Goal: Obtain resource: Download file/media

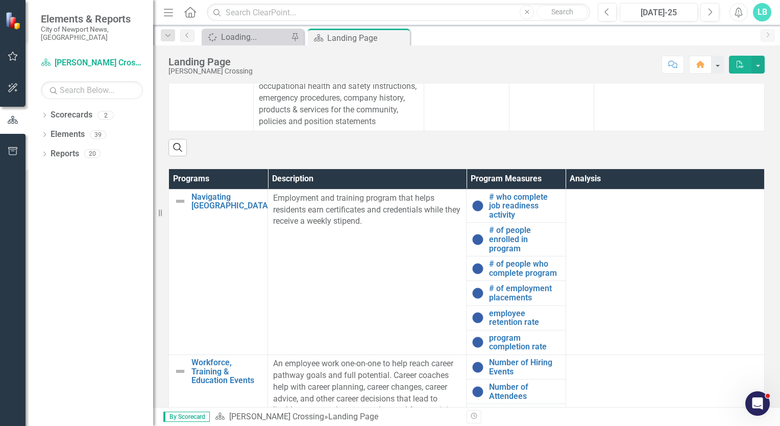
scroll to position [437, 0]
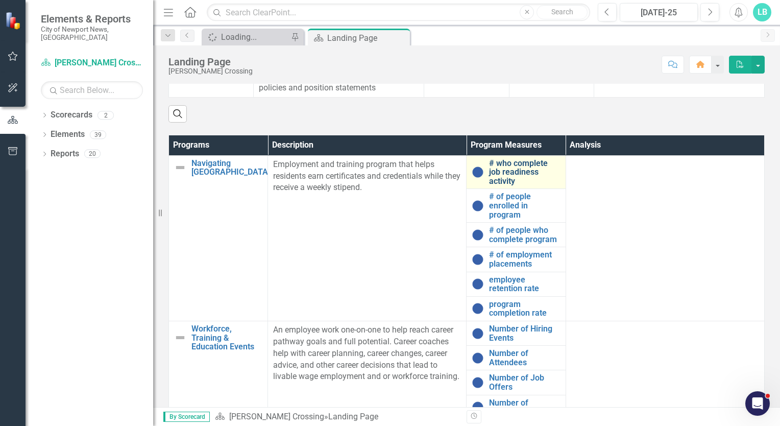
click at [490, 184] on link "# who complete job readiness activity" at bounding box center [524, 172] width 71 height 27
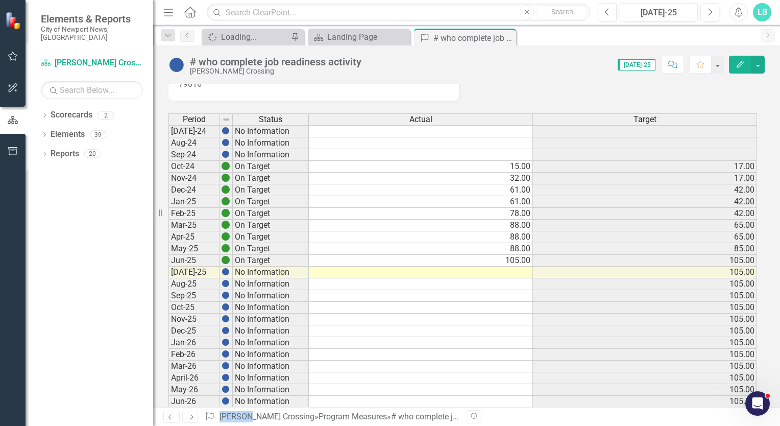
scroll to position [42, 0]
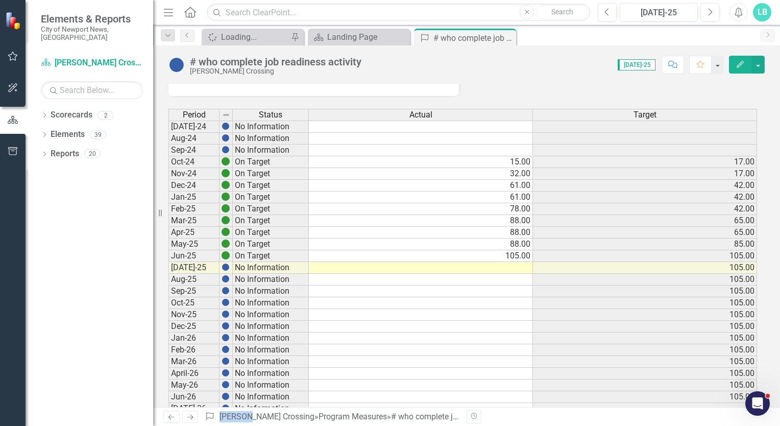
click at [749, 263] on td "105.00" at bounding box center [645, 268] width 224 height 12
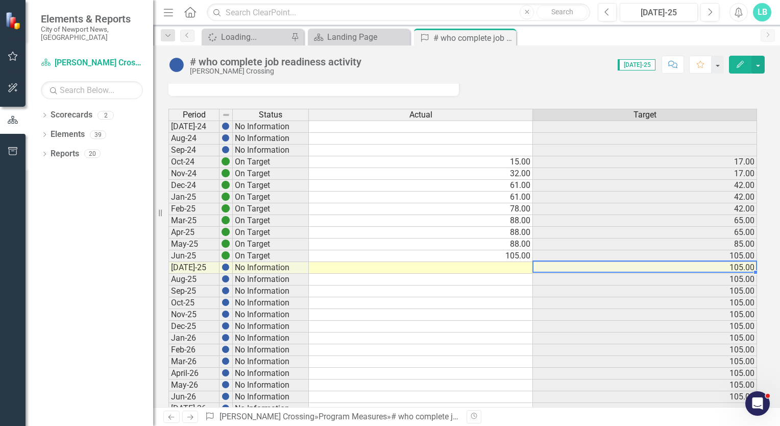
click at [716, 265] on td "105.00" at bounding box center [645, 268] width 224 height 12
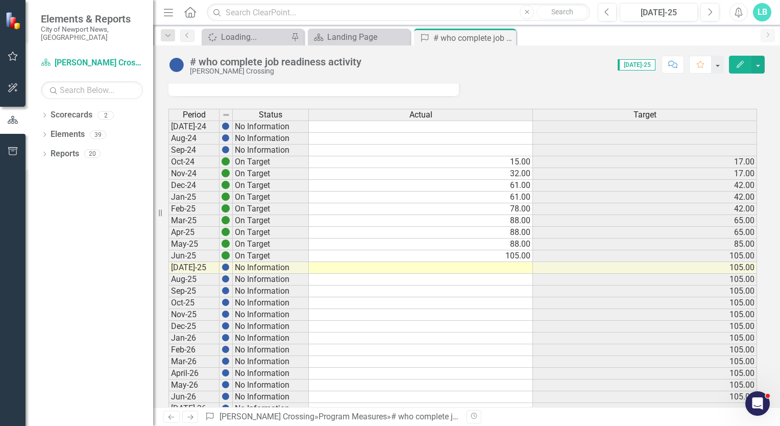
click at [168, 400] on div "Period Status Actual Target [DATE]-24 No Information Aug-24 No Information Sep-…" at bounding box center [168, 361] width 0 height 505
click at [757, 70] on button "button" at bounding box center [757, 65] width 13 height 18
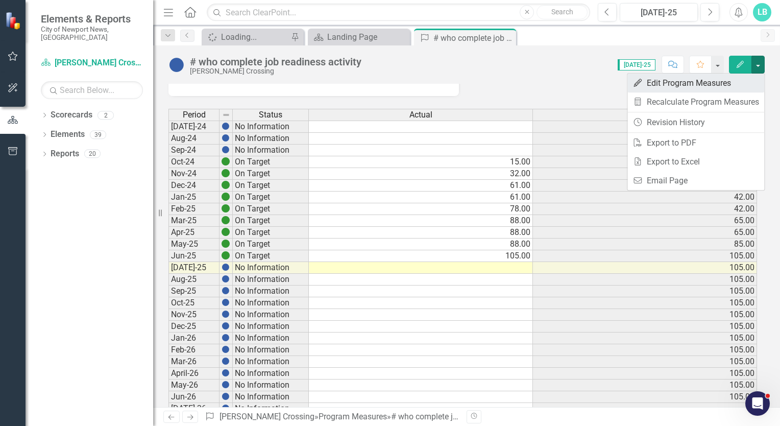
click at [717, 83] on link "Edit Edit Program Measures" at bounding box center [695, 82] width 137 height 19
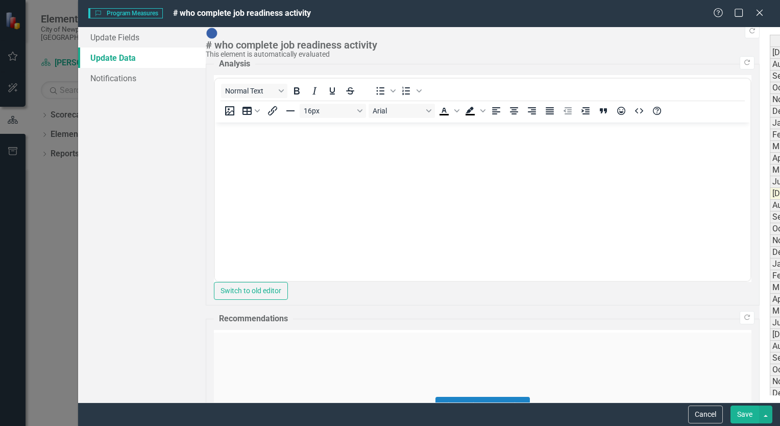
scroll to position [0, 0]
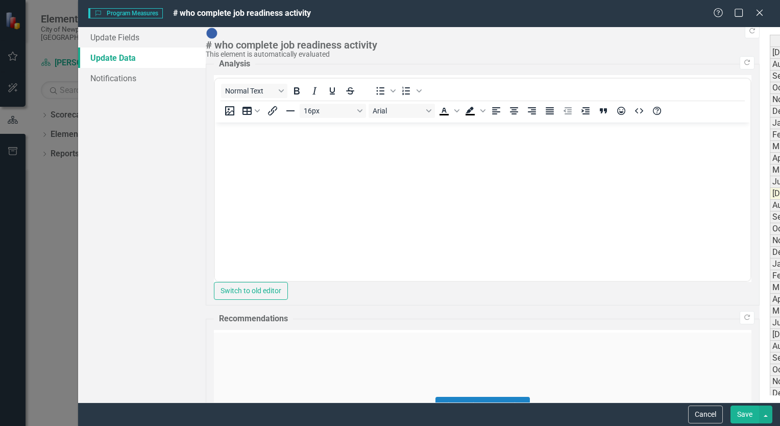
click at [770, 186] on div "Period Status Actual Target [DATE]-24 No Information Aug-24 No Information Sep-…" at bounding box center [770, 270] width 0 height 470
click at [698, 408] on button "Cancel" at bounding box center [705, 414] width 35 height 18
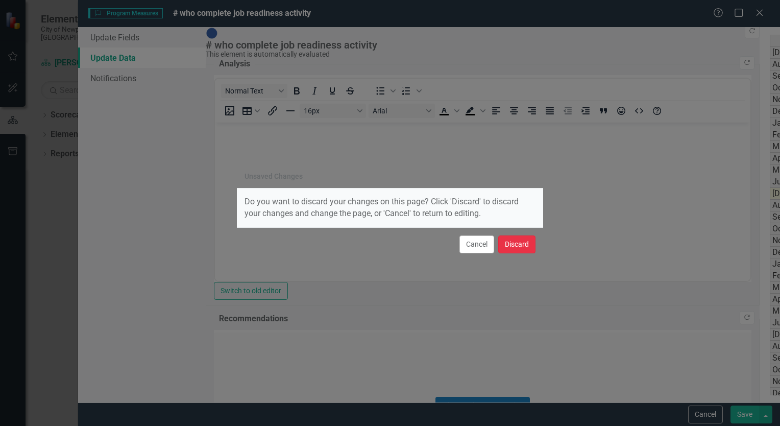
click at [524, 244] on button "Discard" at bounding box center [516, 244] width 37 height 18
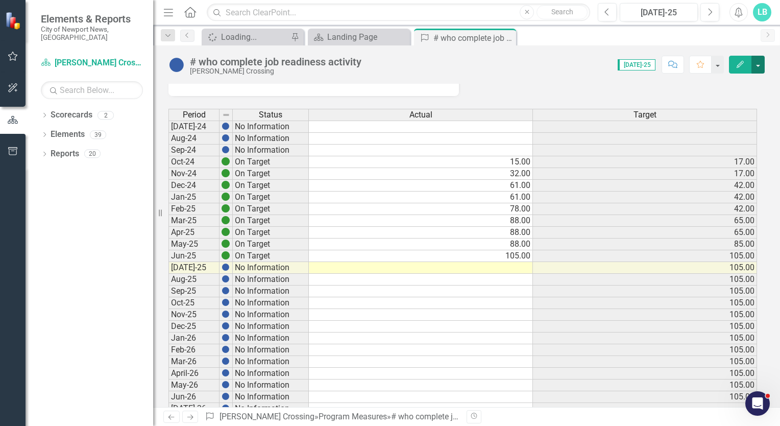
click at [760, 57] on button "button" at bounding box center [757, 65] width 13 height 18
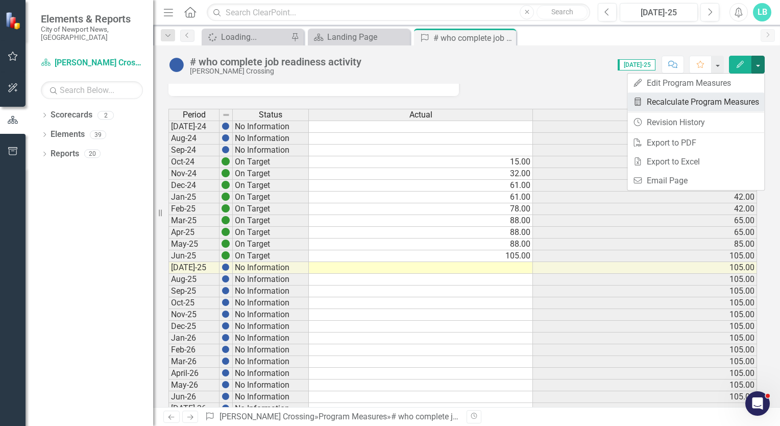
click at [732, 99] on link "Recalculate City KPIs Recalculate Program Measures" at bounding box center [695, 101] width 137 height 19
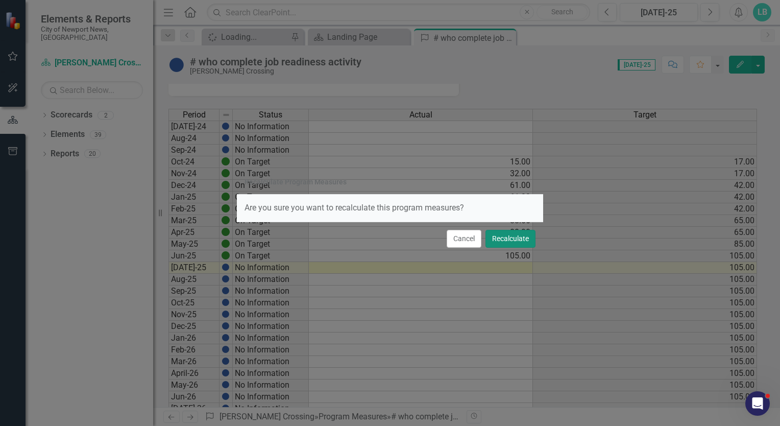
click at [513, 236] on button "Recalculate" at bounding box center [510, 239] width 50 height 18
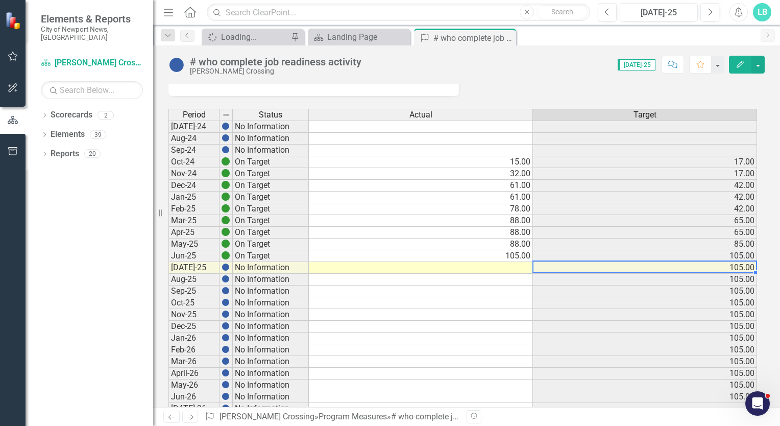
click at [733, 266] on td "105.00" at bounding box center [645, 268] width 224 height 12
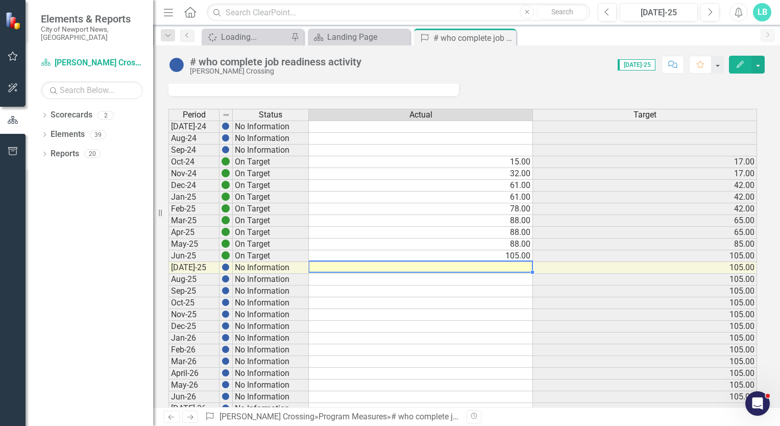
click at [505, 264] on td at bounding box center [421, 268] width 224 height 12
type textarea "0"
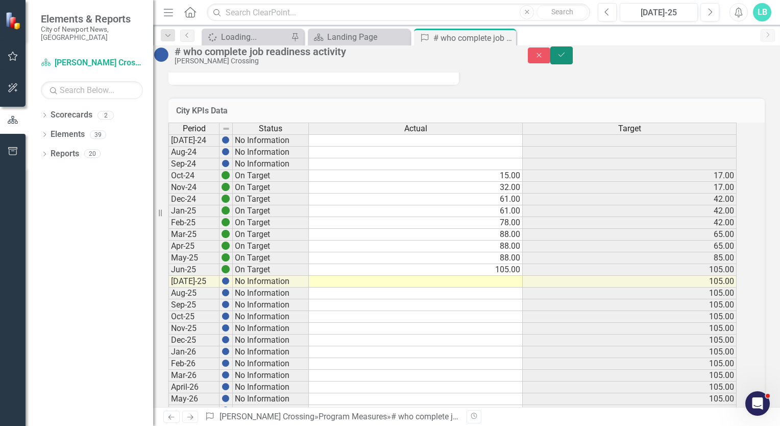
click at [566, 58] on icon "Save" at bounding box center [561, 54] width 9 height 7
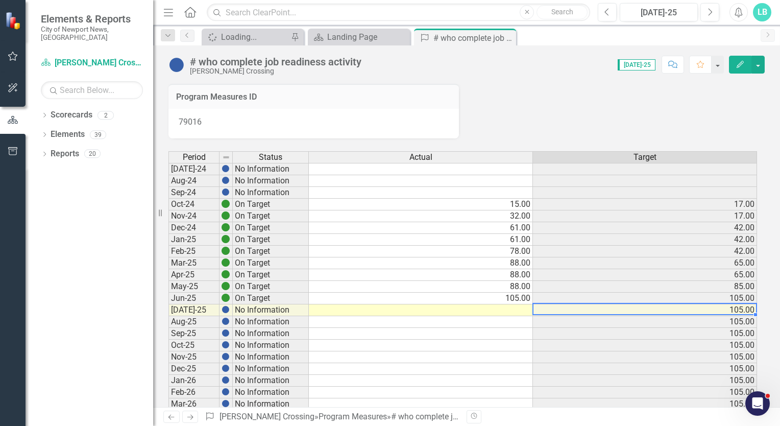
click at [704, 309] on td "105.00" at bounding box center [645, 310] width 224 height 12
drag, startPoint x: 704, startPoint y: 309, endPoint x: 781, endPoint y: 150, distance: 177.1
click at [779, 150] on html "Elements & Reports City of Newport News, [GEOGRAPHIC_DATA] Scorecard [PERSON_NA…" at bounding box center [390, 213] width 780 height 426
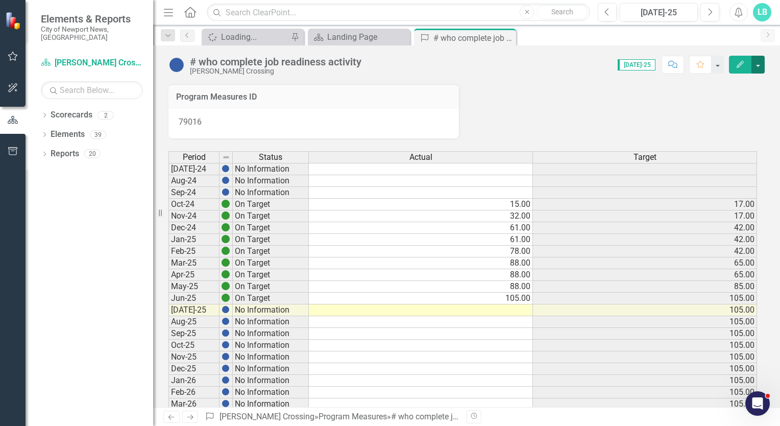
click at [757, 66] on button "button" at bounding box center [757, 65] width 13 height 18
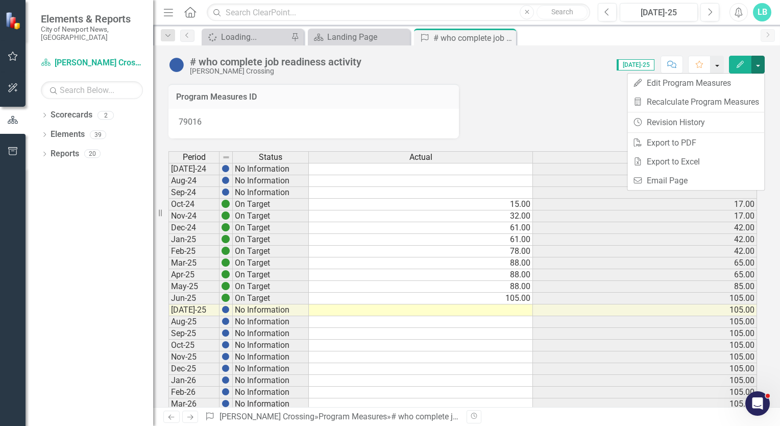
click at [717, 65] on button "button" at bounding box center [716, 65] width 13 height 18
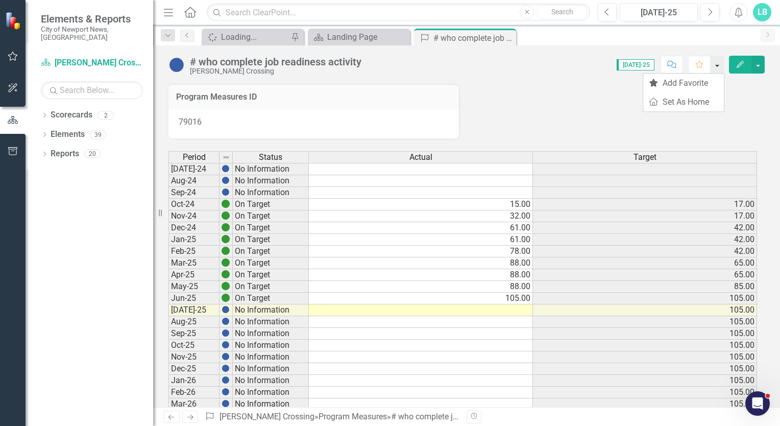
click at [717, 65] on button "button" at bounding box center [716, 65] width 13 height 18
click at [758, 63] on button "button" at bounding box center [757, 65] width 13 height 18
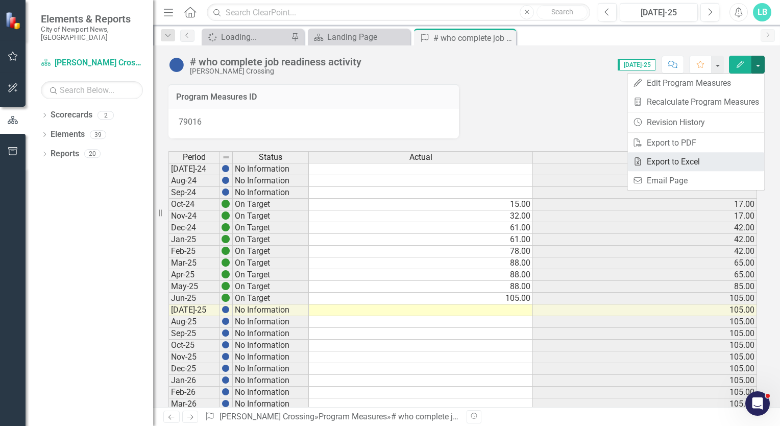
click at [675, 158] on link "Excel Export to Excel" at bounding box center [695, 161] width 137 height 19
click at [675, 158] on div "Target" at bounding box center [645, 157] width 224 height 11
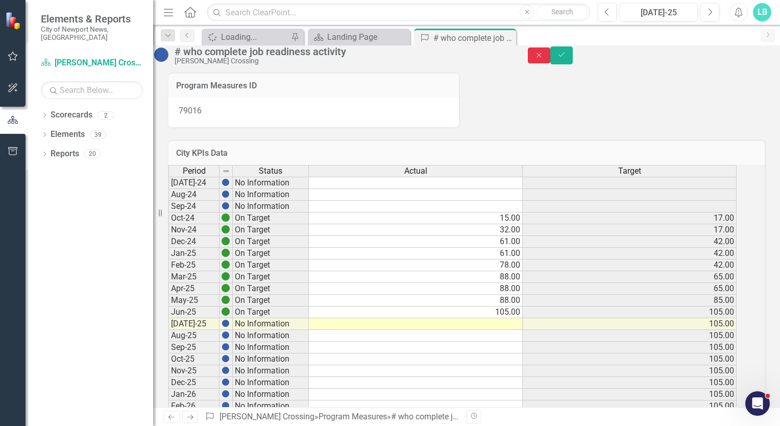
click at [544, 59] on icon "Close" at bounding box center [538, 55] width 9 height 7
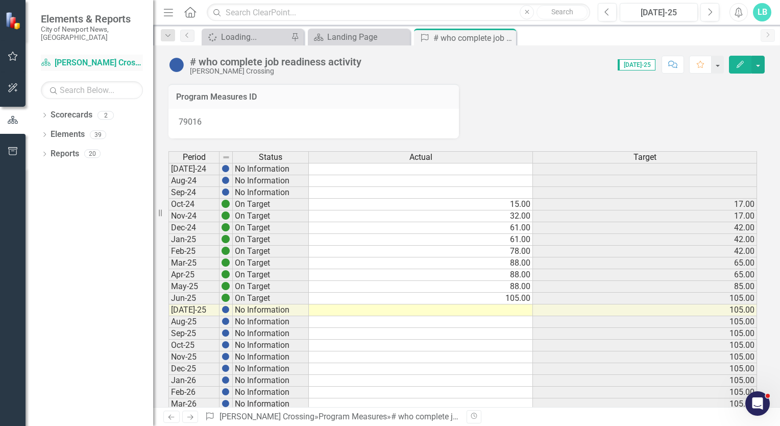
click at [80, 57] on link "Scorecard [PERSON_NAME] Crossing" at bounding box center [92, 63] width 102 height 12
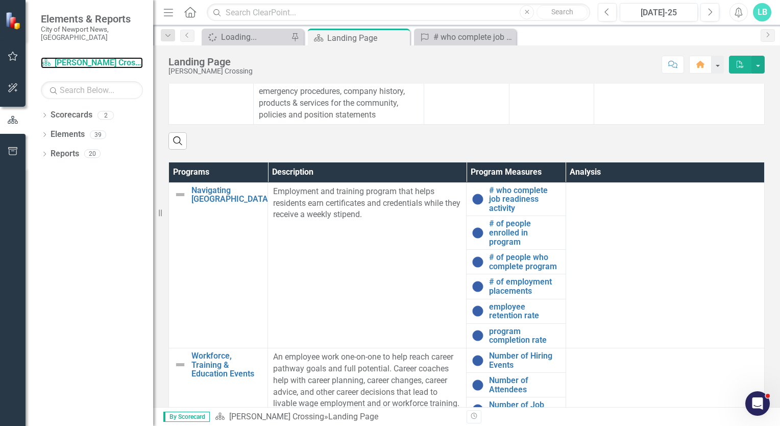
scroll to position [408, 0]
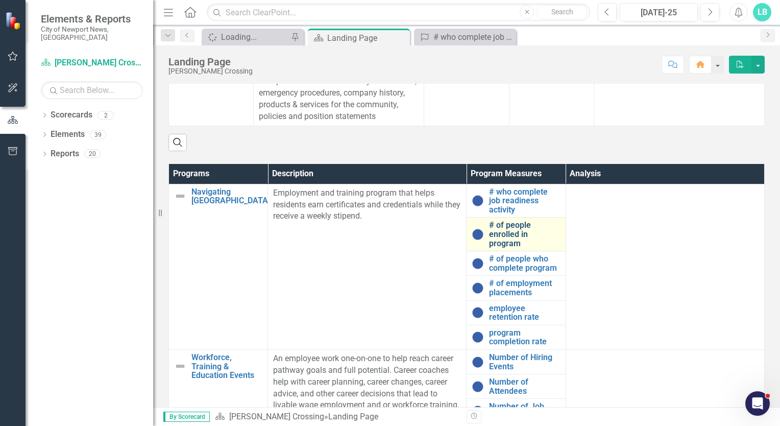
click at [490, 242] on link "# of people enrolled in program" at bounding box center [524, 233] width 71 height 27
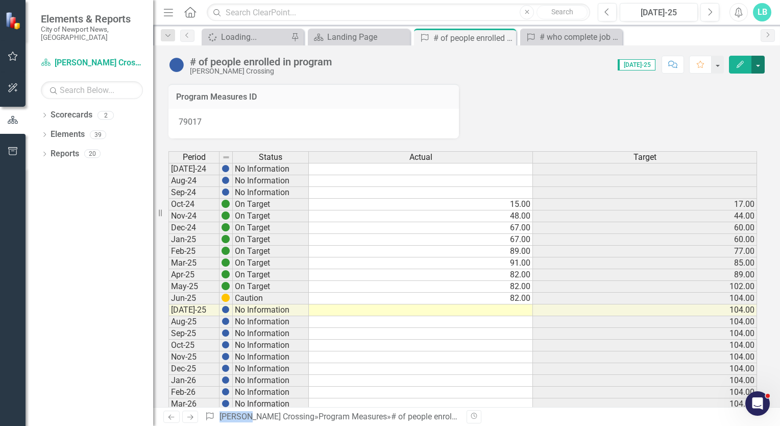
click at [757, 64] on button "button" at bounding box center [757, 65] width 13 height 18
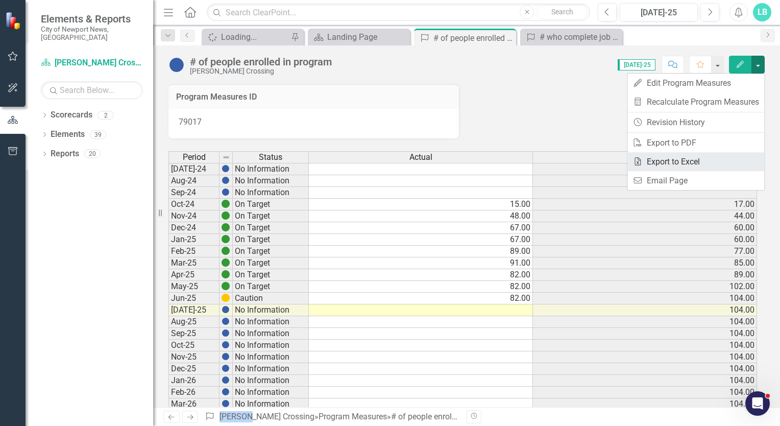
click at [667, 159] on link "Excel Export to Excel" at bounding box center [695, 161] width 137 height 19
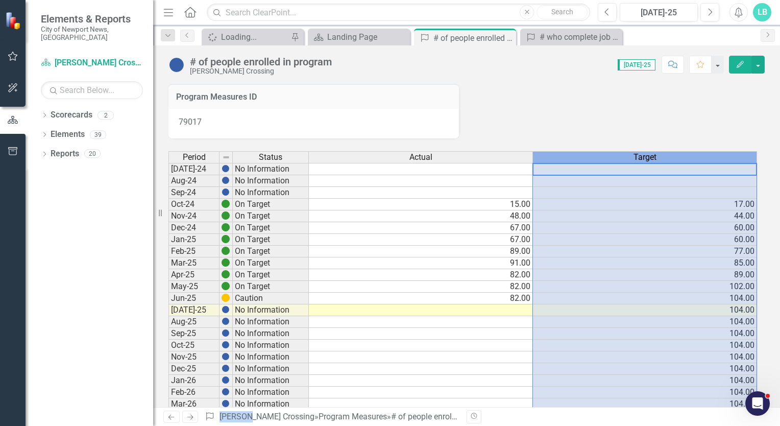
click at [667, 159] on div "Target" at bounding box center [645, 157] width 224 height 11
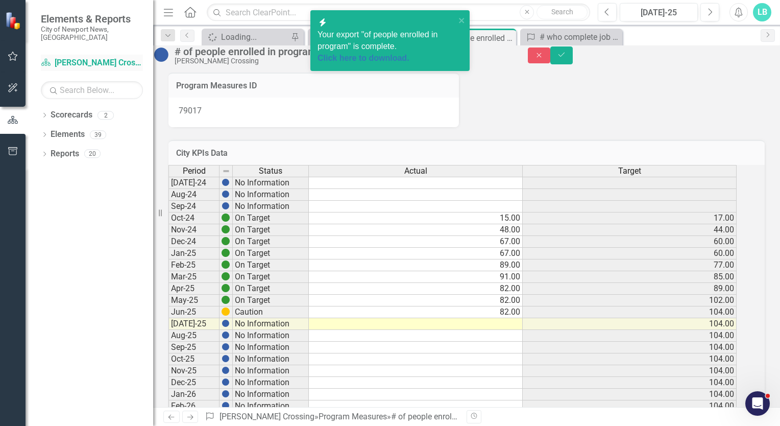
click at [104, 57] on link "Scorecard [PERSON_NAME] Crossing" at bounding box center [92, 63] width 102 height 12
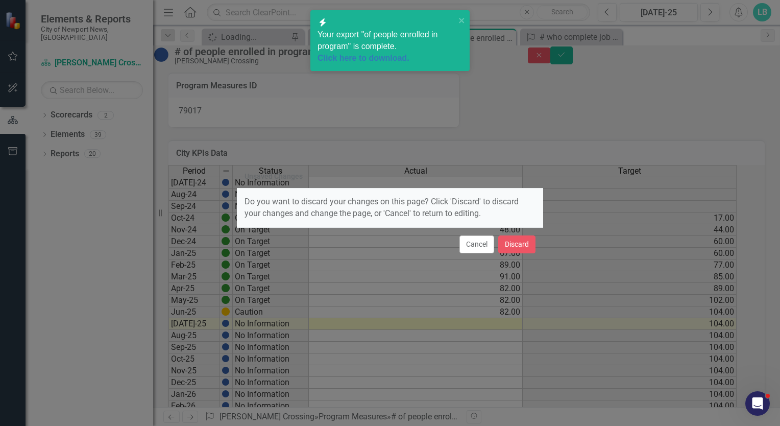
click at [386, 53] on div "Click here to download." at bounding box center [386, 59] width 138 height 12
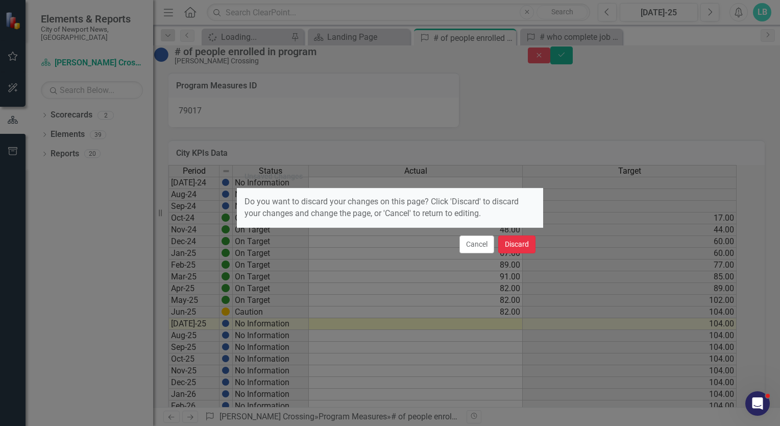
click at [504, 242] on button "Discard" at bounding box center [516, 244] width 37 height 18
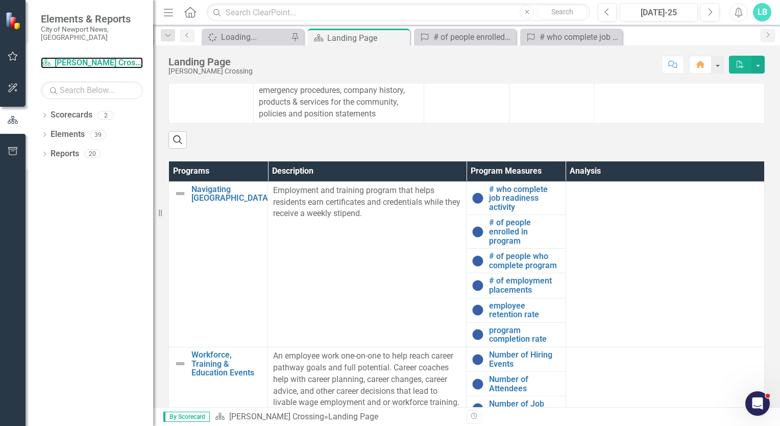
scroll to position [412, 0]
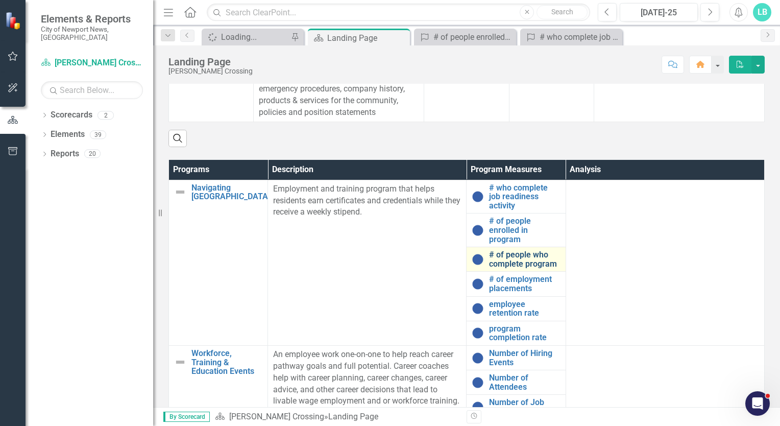
click at [502, 268] on link "# of people who complete program" at bounding box center [524, 259] width 71 height 18
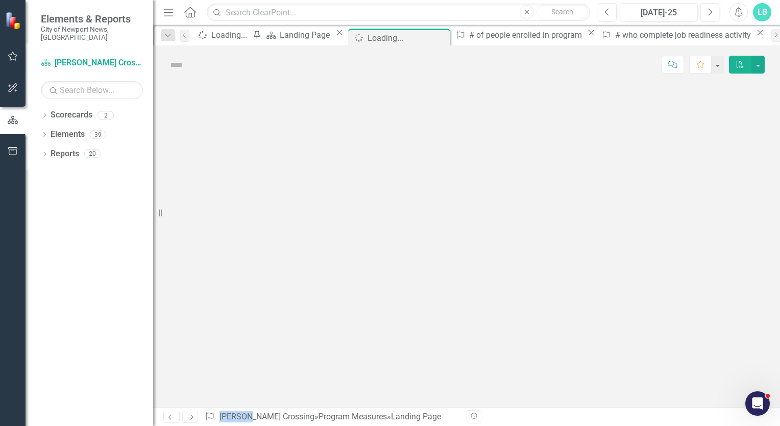
click at [502, 268] on div at bounding box center [466, 245] width 627 height 323
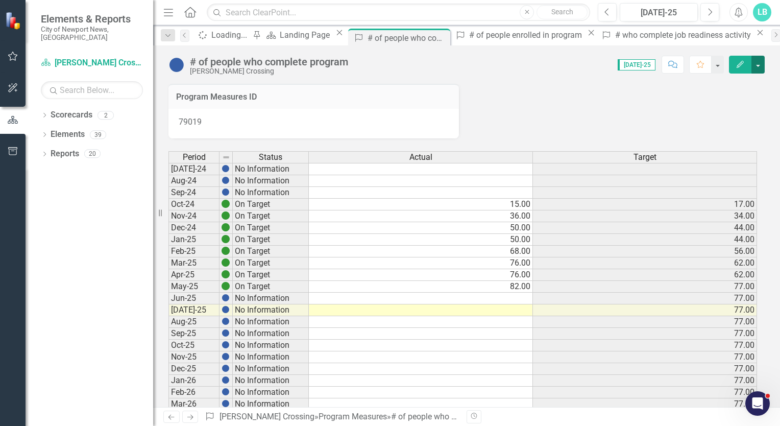
click at [761, 66] on button "button" at bounding box center [757, 65] width 13 height 18
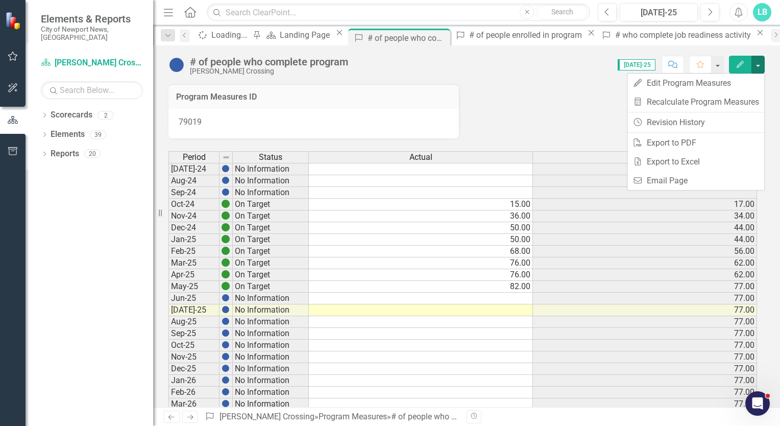
click at [771, 63] on div "# of people who complete program [PERSON_NAME] Crossing Score: 0.00 [DATE]-25 C…" at bounding box center [466, 60] width 627 height 31
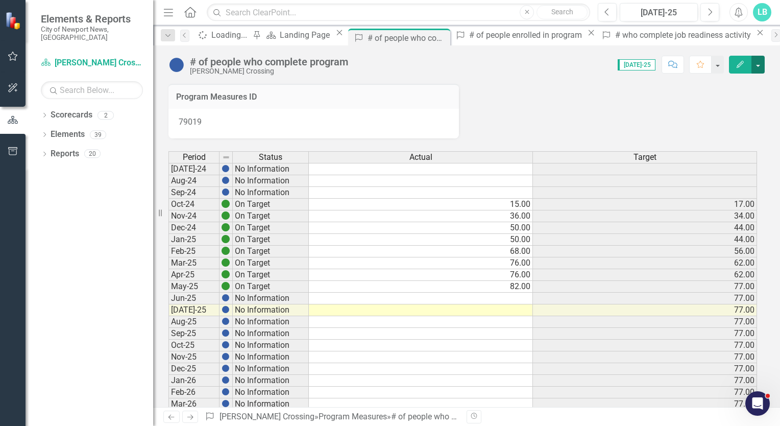
click at [761, 64] on button "button" at bounding box center [757, 65] width 13 height 18
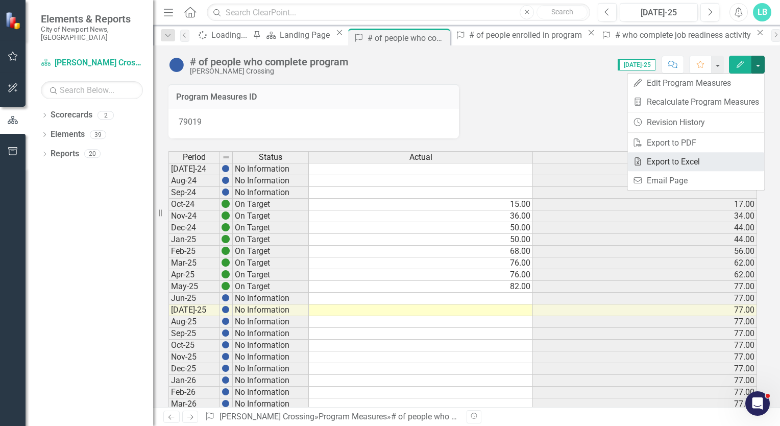
click at [687, 161] on link "Excel Export to Excel" at bounding box center [695, 161] width 137 height 19
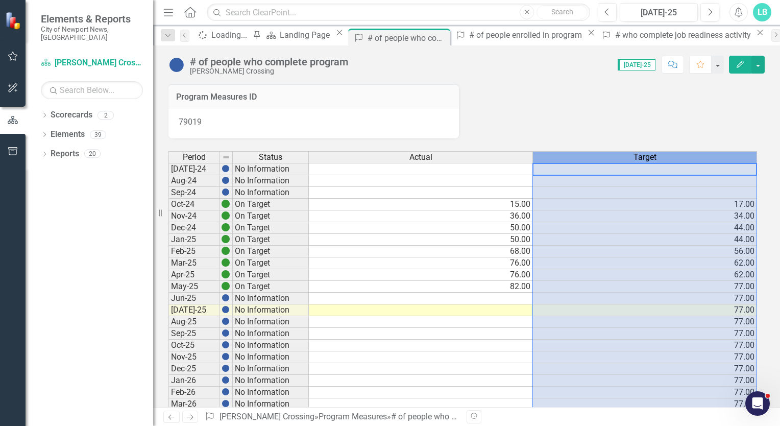
click at [687, 161] on div "Target" at bounding box center [645, 157] width 224 height 11
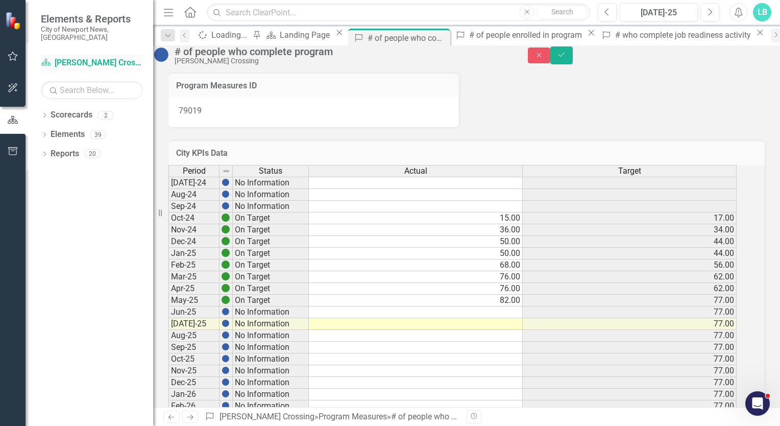
click at [96, 57] on link "Scorecard [PERSON_NAME] Crossing" at bounding box center [92, 63] width 102 height 12
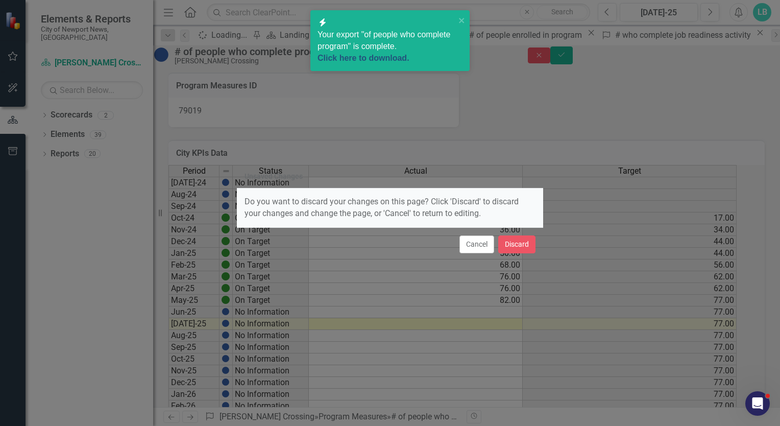
click at [389, 58] on link "Click here to download." at bounding box center [363, 58] width 92 height 9
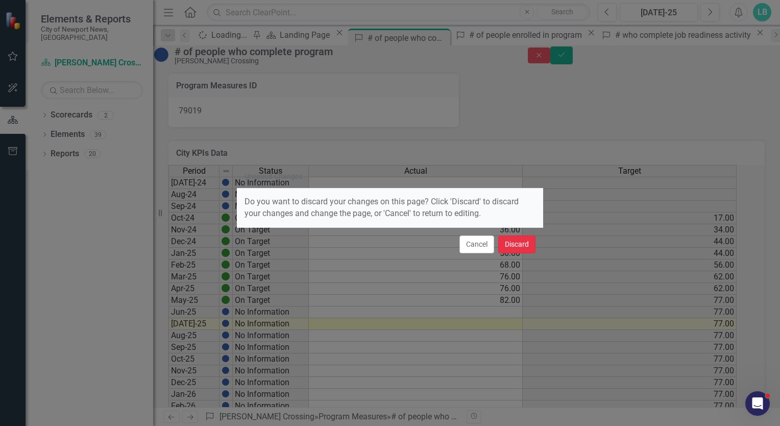
click at [514, 247] on button "Discard" at bounding box center [516, 244] width 37 height 18
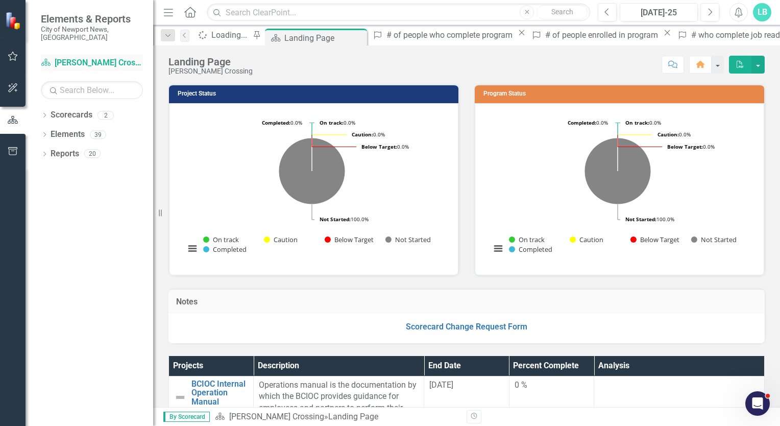
click at [93, 57] on link "Scorecard [PERSON_NAME] Crossing" at bounding box center [92, 63] width 102 height 12
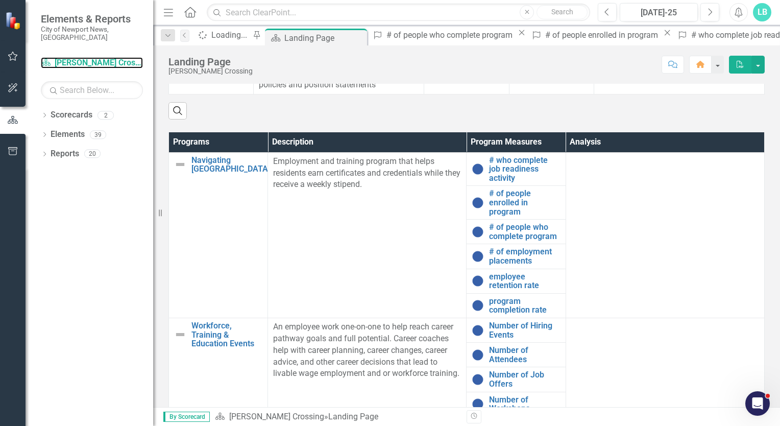
scroll to position [439, 0]
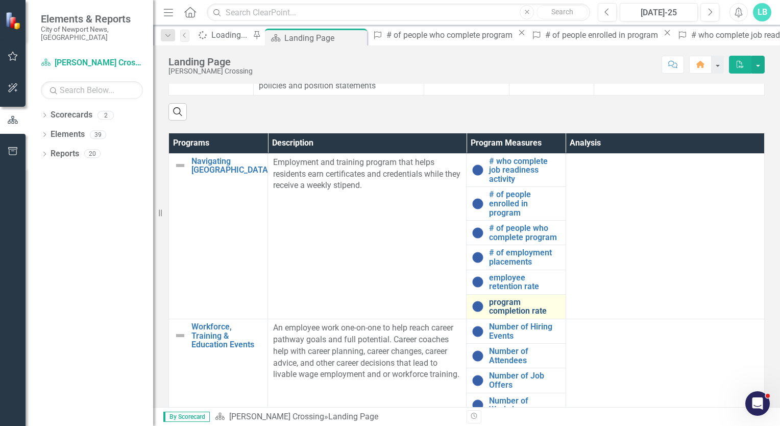
click at [544, 315] on link "program completion rate" at bounding box center [524, 307] width 71 height 18
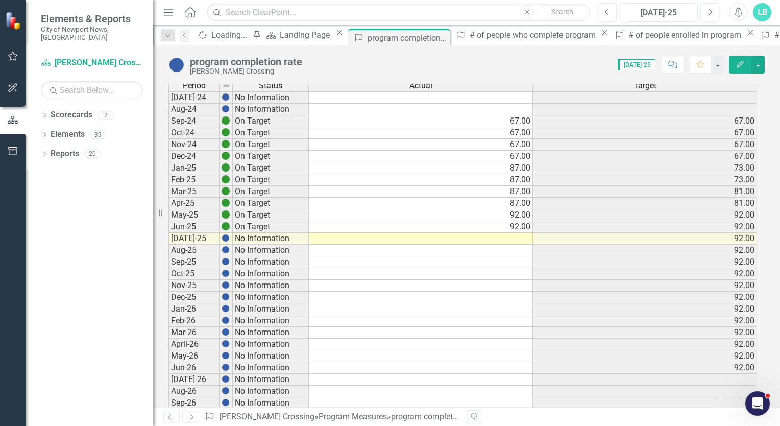
scroll to position [73, 0]
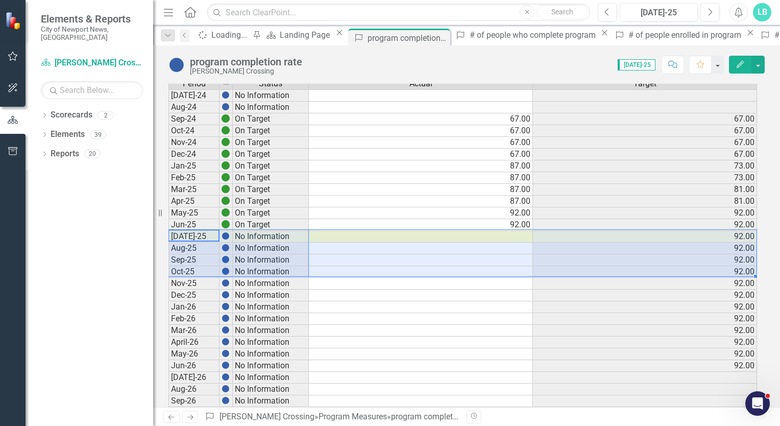
drag, startPoint x: 186, startPoint y: 232, endPoint x: 571, endPoint y: 288, distance: 389.4
click at [571, 288] on div "Period Status Actual Target [DATE]-24 No Information Aug-24 No Information Sep-…" at bounding box center [462, 331] width 588 height 506
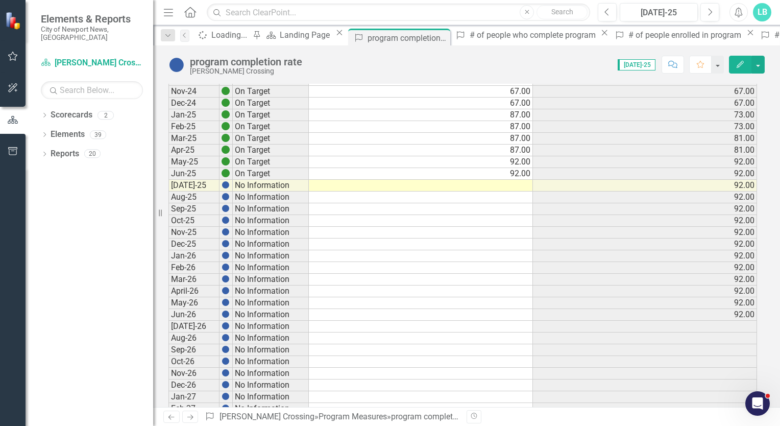
scroll to position [139, 0]
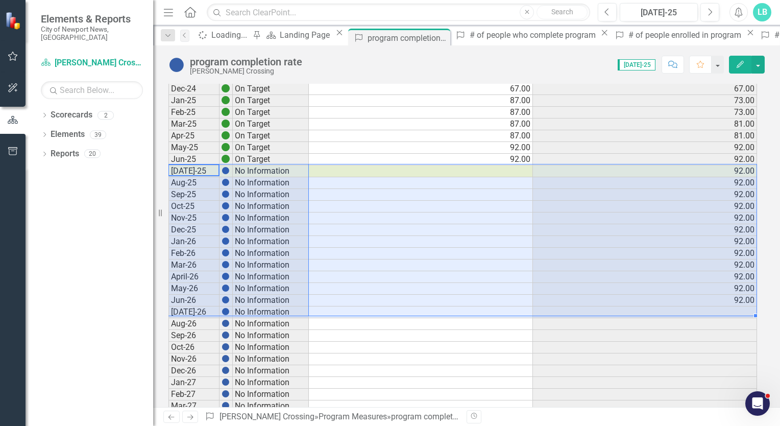
drag, startPoint x: 188, startPoint y: 167, endPoint x: 558, endPoint y: 308, distance: 395.9
click at [558, 308] on div "Period Status Actual Target [DATE]-24 No Information Aug-24 No Information Sep-…" at bounding box center [462, 265] width 588 height 506
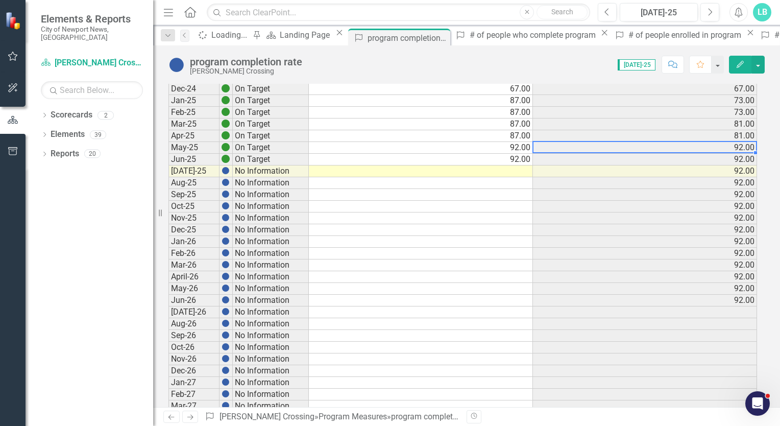
click at [580, 150] on td "92.00" at bounding box center [645, 148] width 224 height 12
click at [757, 66] on button "button" at bounding box center [757, 65] width 13 height 18
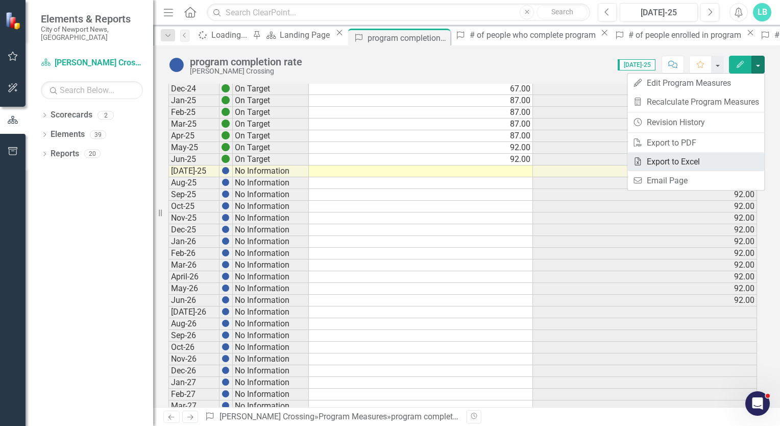
click at [700, 158] on link "Excel Export to Excel" at bounding box center [695, 161] width 137 height 19
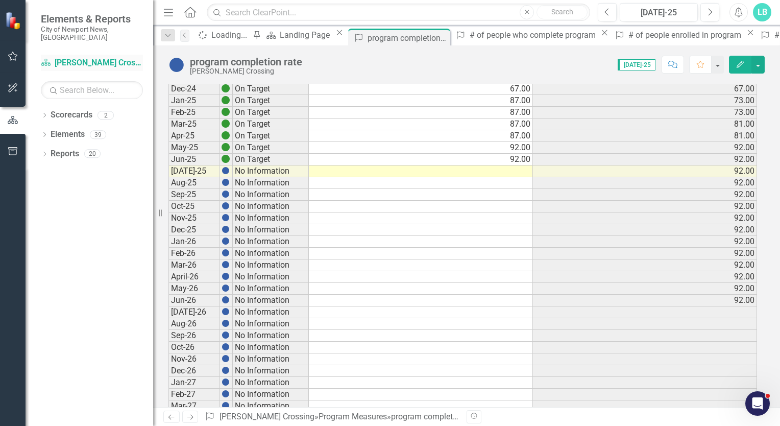
click at [74, 57] on link "Scorecard [PERSON_NAME] Crossing" at bounding box center [92, 63] width 102 height 12
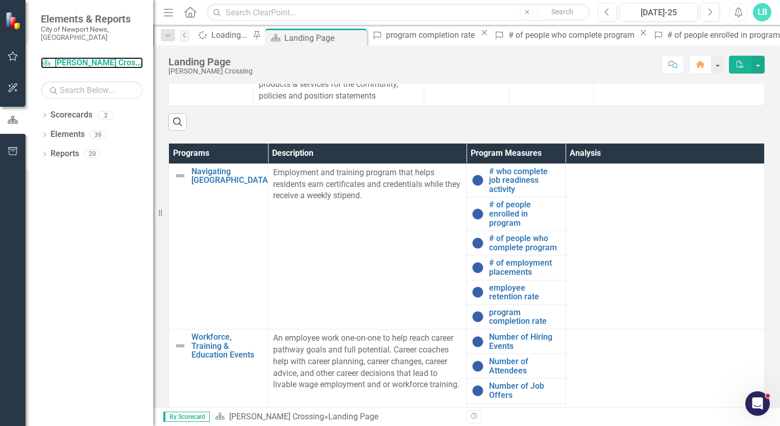
scroll to position [432, 0]
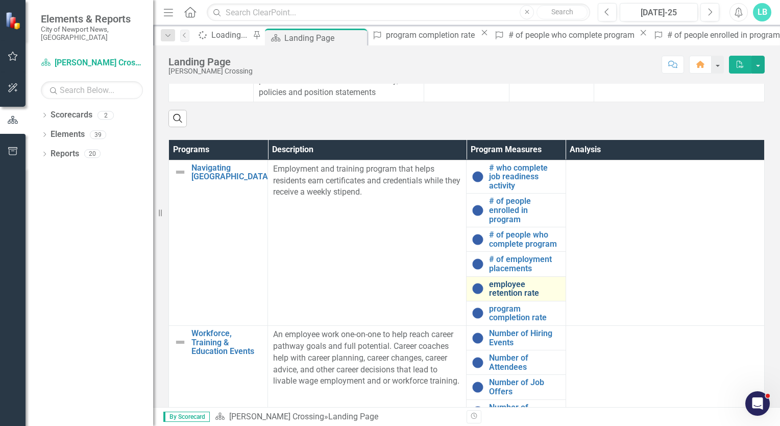
click at [512, 295] on link "employee retention rate" at bounding box center [524, 289] width 71 height 18
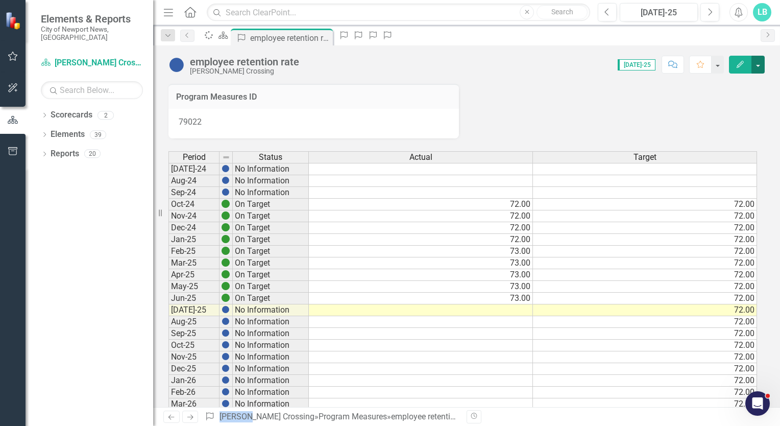
click at [759, 68] on button "button" at bounding box center [757, 65] width 13 height 18
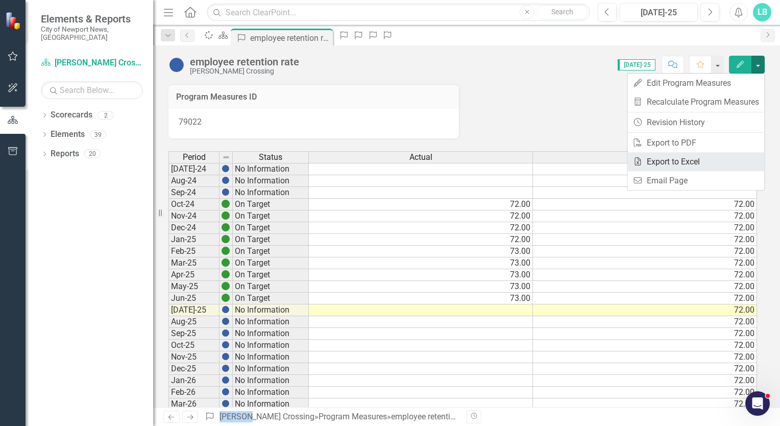
click at [697, 158] on link "Excel Export to Excel" at bounding box center [695, 161] width 137 height 19
